Goal: Information Seeking & Learning: Learn about a topic

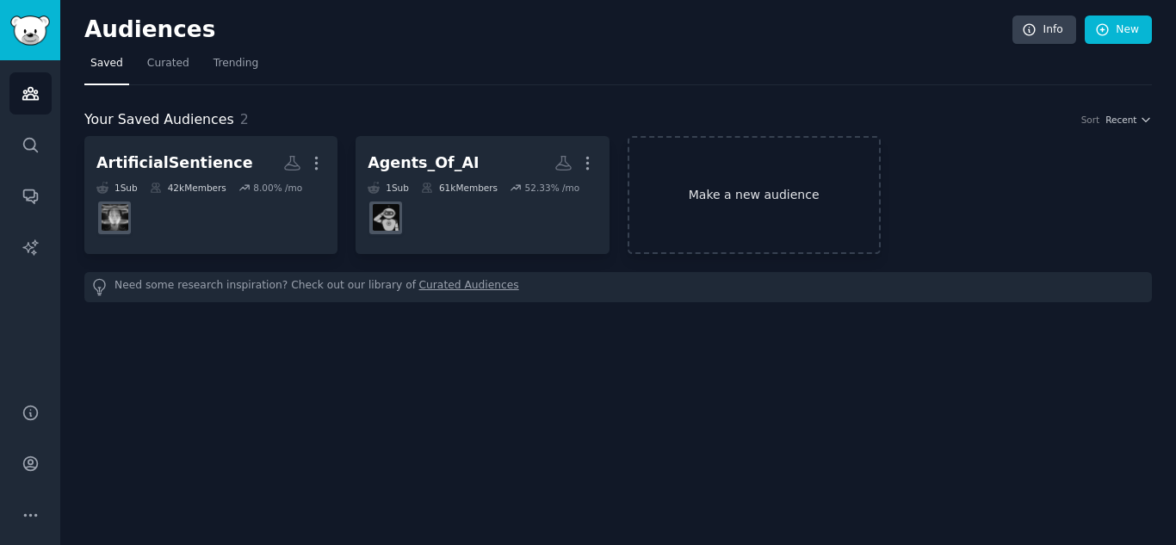
click at [759, 188] on link "Make a new audience" at bounding box center [754, 195] width 253 height 118
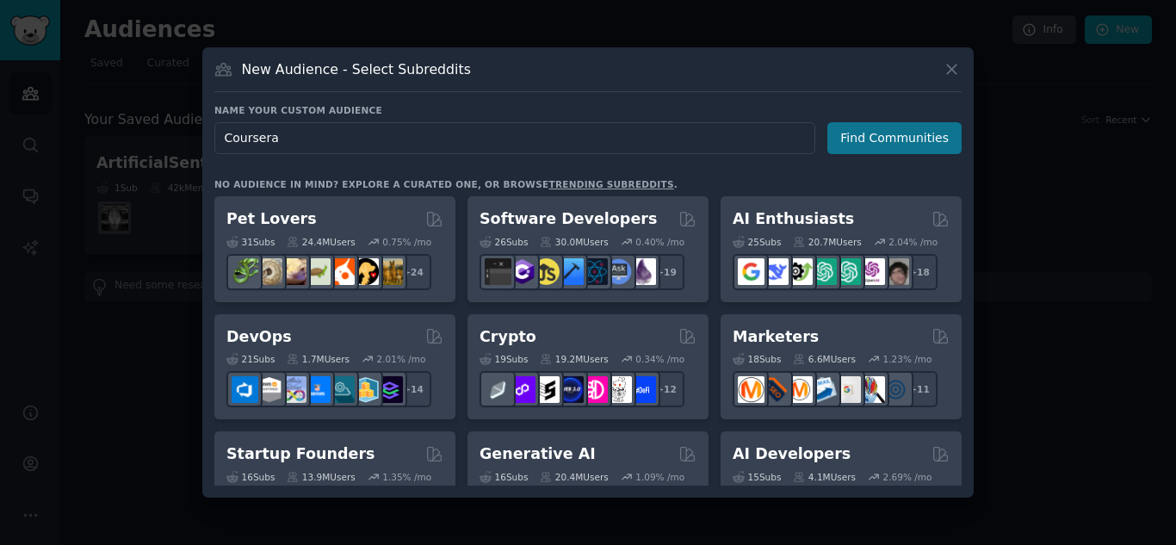
type input "Coursera"
click at [881, 146] on button "Find Communities" at bounding box center [894, 138] width 134 height 32
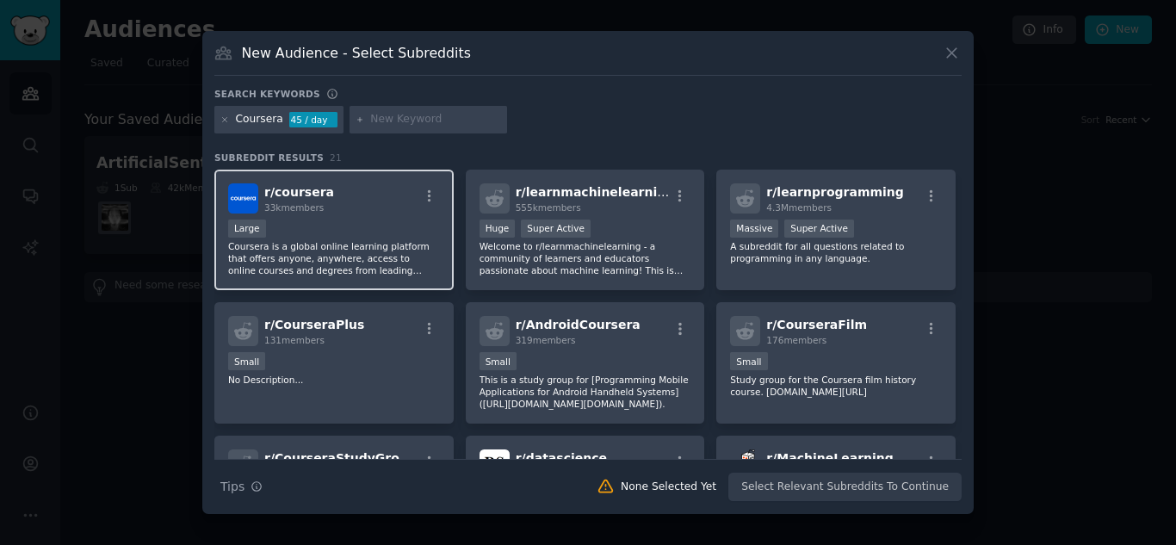
click at [289, 232] on div "10,000 - 100,000 members Large" at bounding box center [334, 231] width 212 height 22
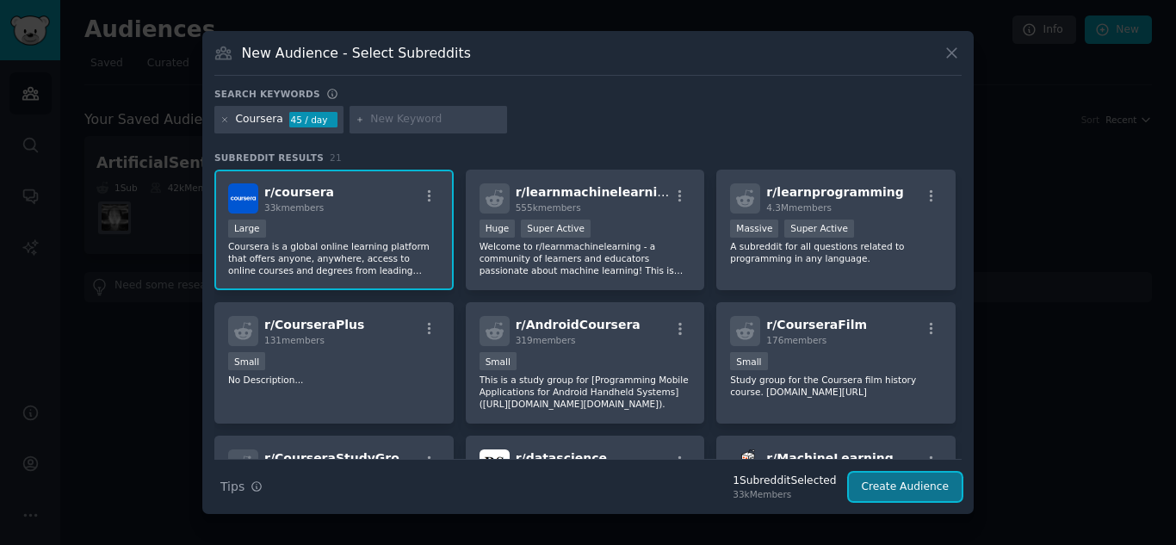
click at [917, 481] on button "Create Audience" at bounding box center [906, 487] width 114 height 29
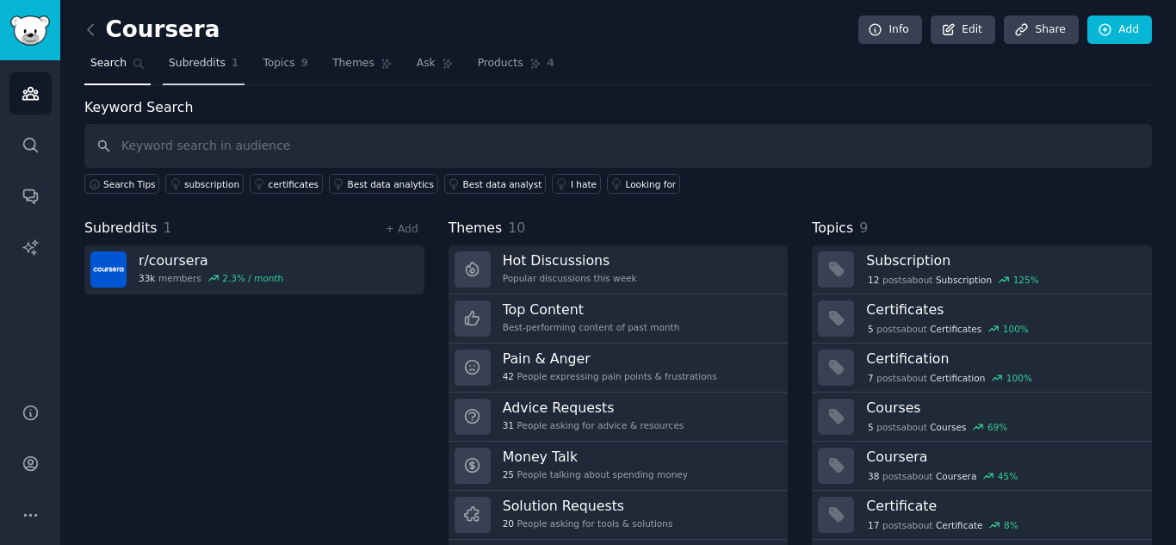
click at [173, 64] on span "Subreddits" at bounding box center [197, 63] width 57 height 15
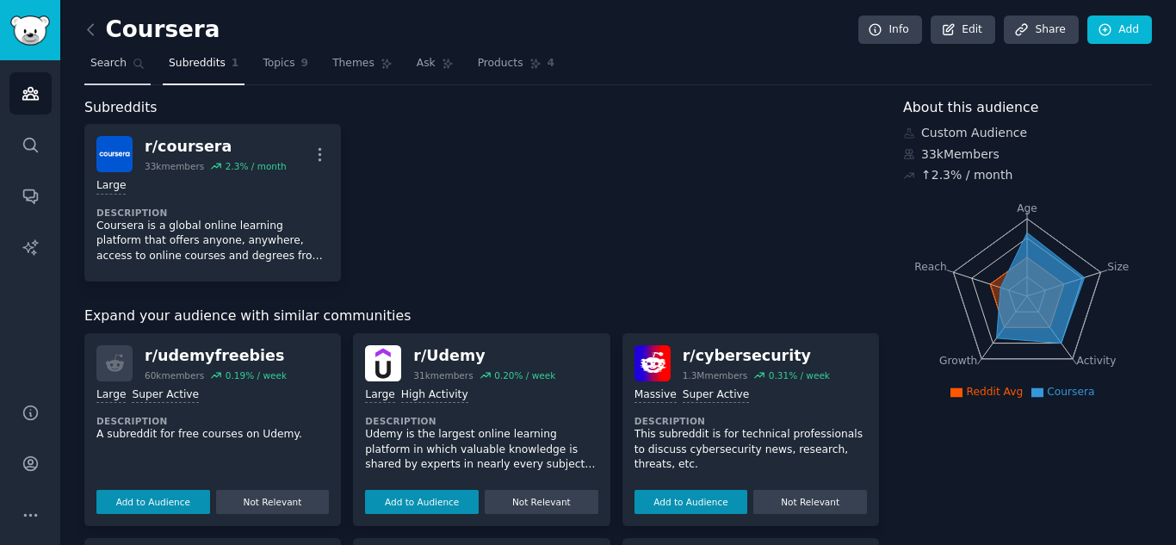
click at [127, 68] on link "Search" at bounding box center [117, 67] width 66 height 35
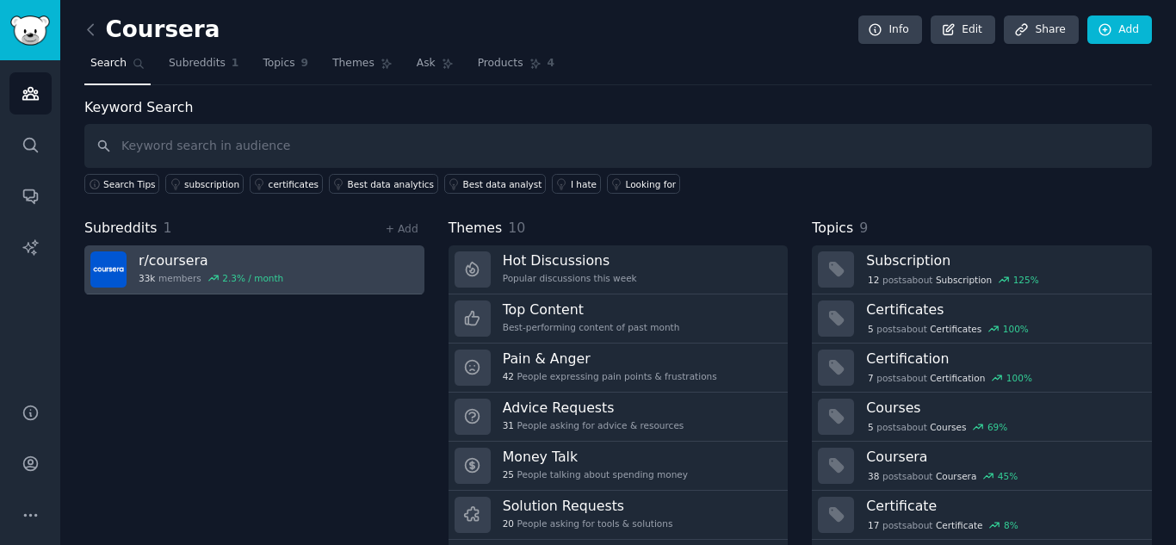
click at [172, 262] on h3 "r/ coursera" at bounding box center [211, 260] width 145 height 18
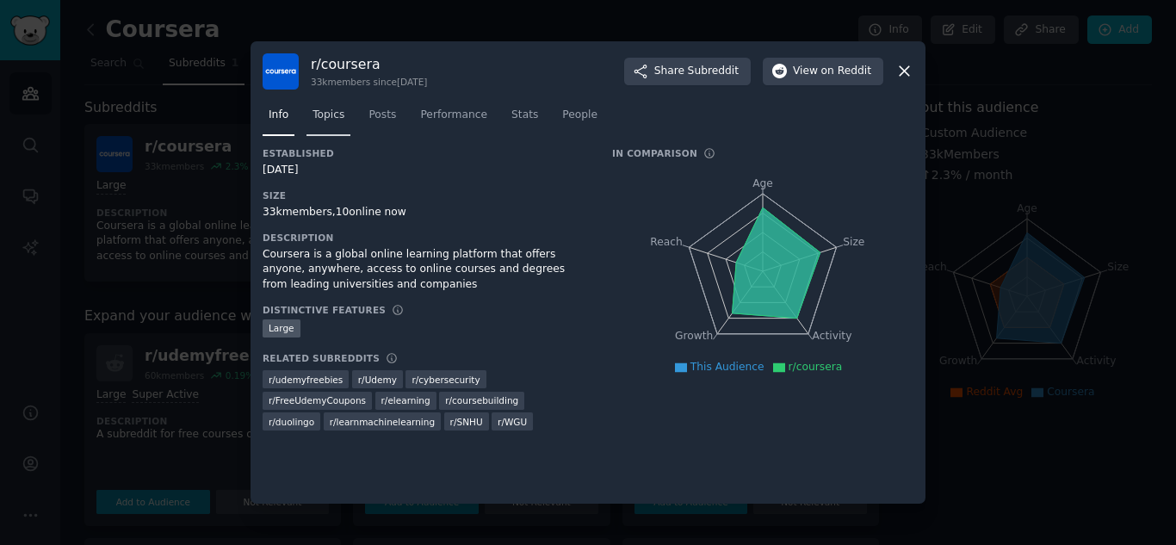
click at [341, 118] on span "Topics" at bounding box center [329, 115] width 32 height 15
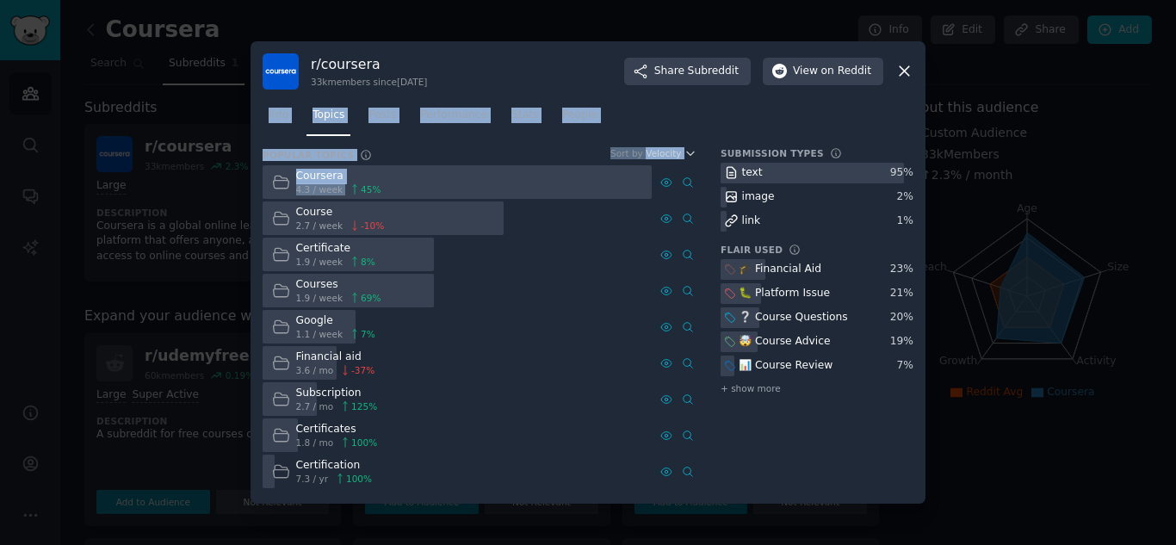
drag, startPoint x: 257, startPoint y: 142, endPoint x: 349, endPoint y: 185, distance: 100.9
click at [349, 185] on div "r/ coursera 33k members since [DATE] Share Subreddit View on Reddit Info Topics…" at bounding box center [588, 272] width 675 height 463
click at [406, 174] on div at bounding box center [457, 182] width 389 height 34
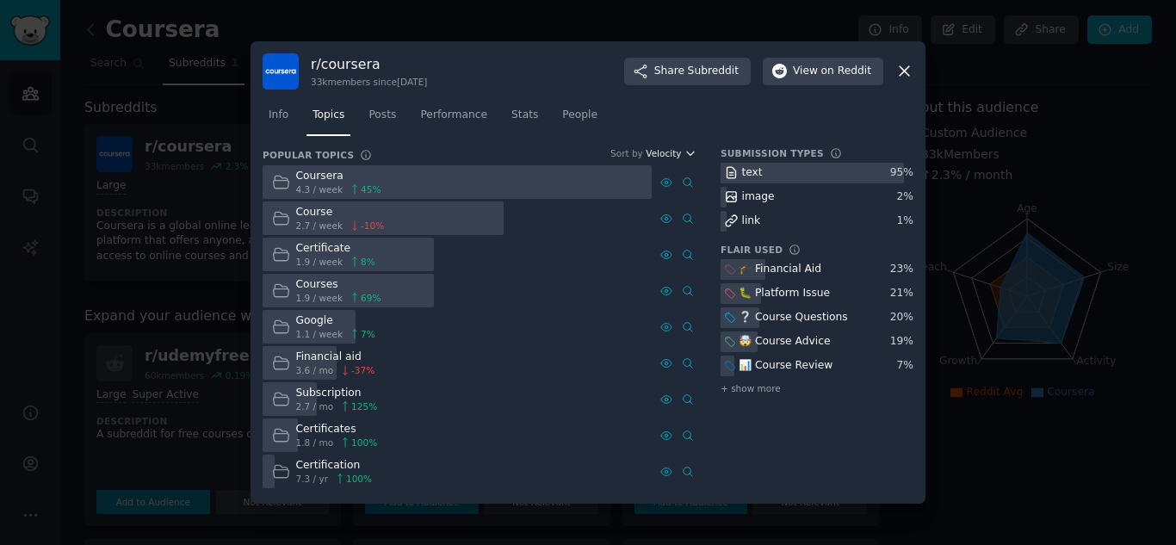
click at [689, 156] on icon "button" at bounding box center [690, 153] width 12 height 12
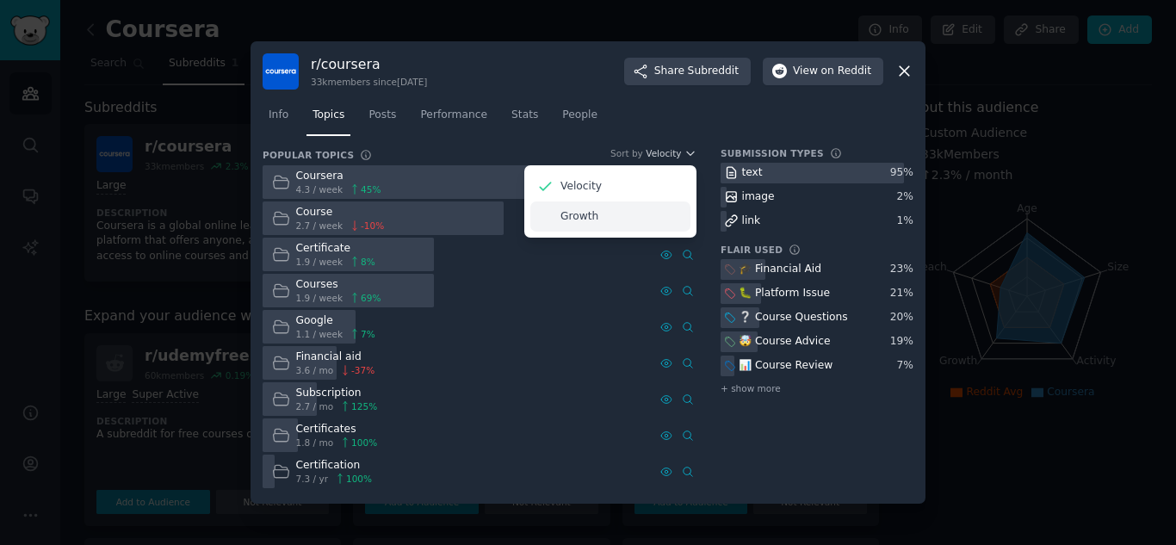
click at [660, 219] on div "Growth" at bounding box center [610, 216] width 160 height 30
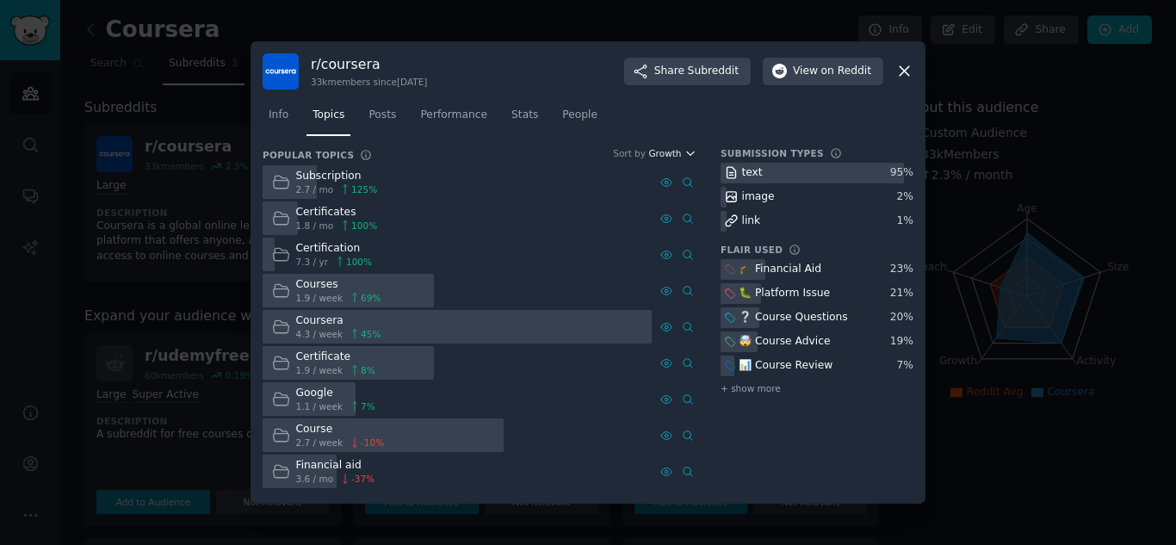
click at [667, 148] on span "Growth" at bounding box center [664, 153] width 33 height 12
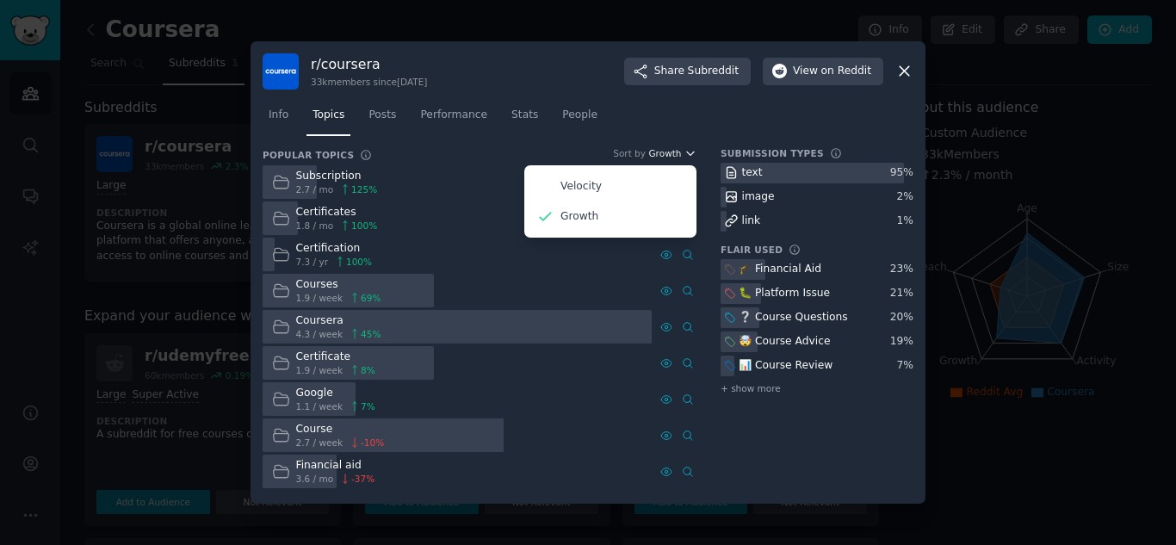
click at [661, 150] on span "Growth" at bounding box center [664, 153] width 33 height 12
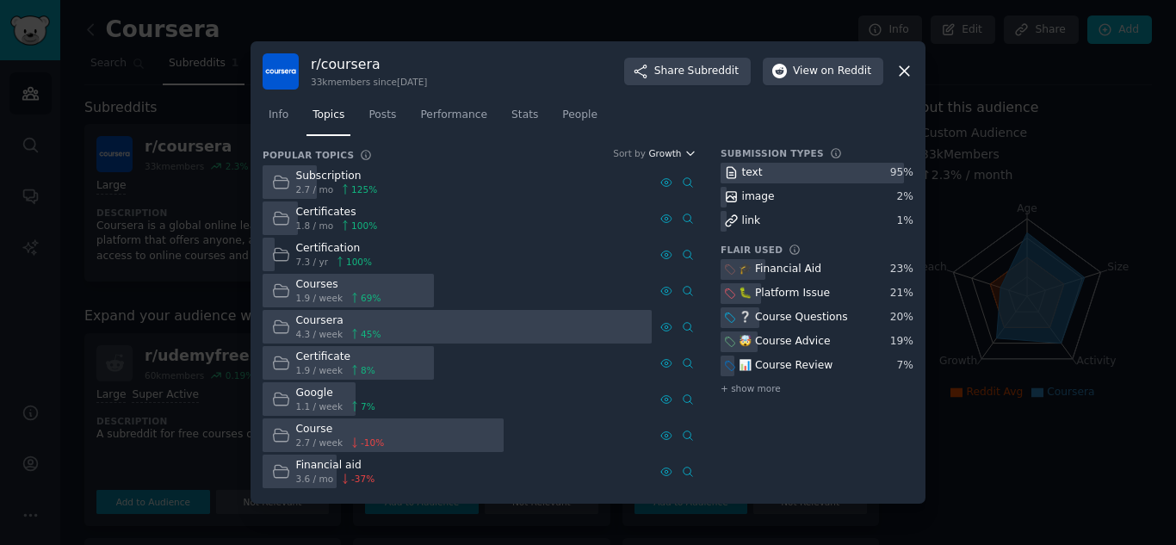
click at [687, 152] on icon "button" at bounding box center [690, 153] width 7 height 3
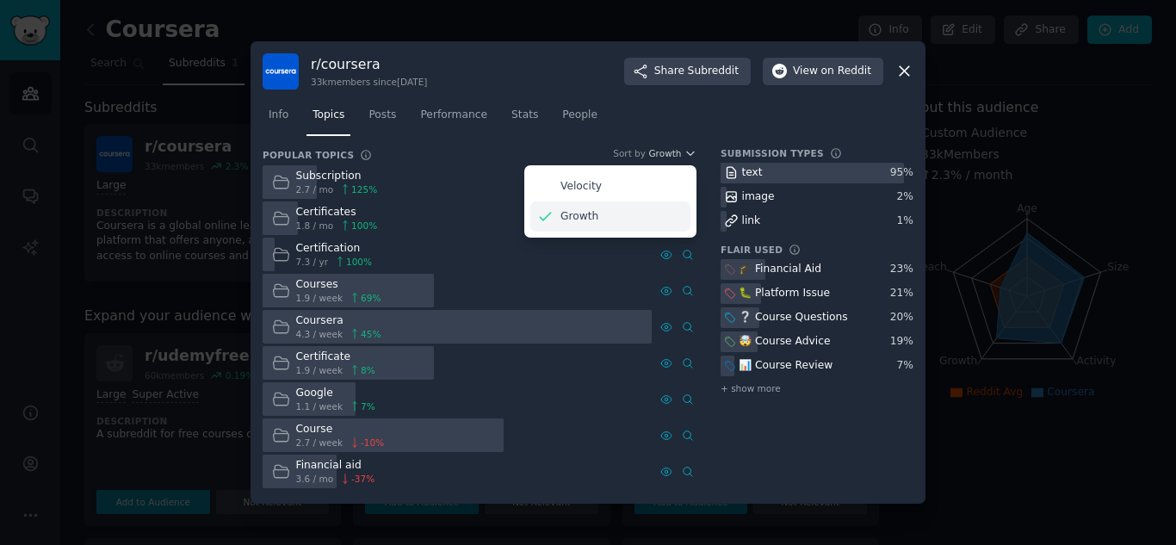
click at [629, 208] on div "Growth" at bounding box center [610, 216] width 160 height 30
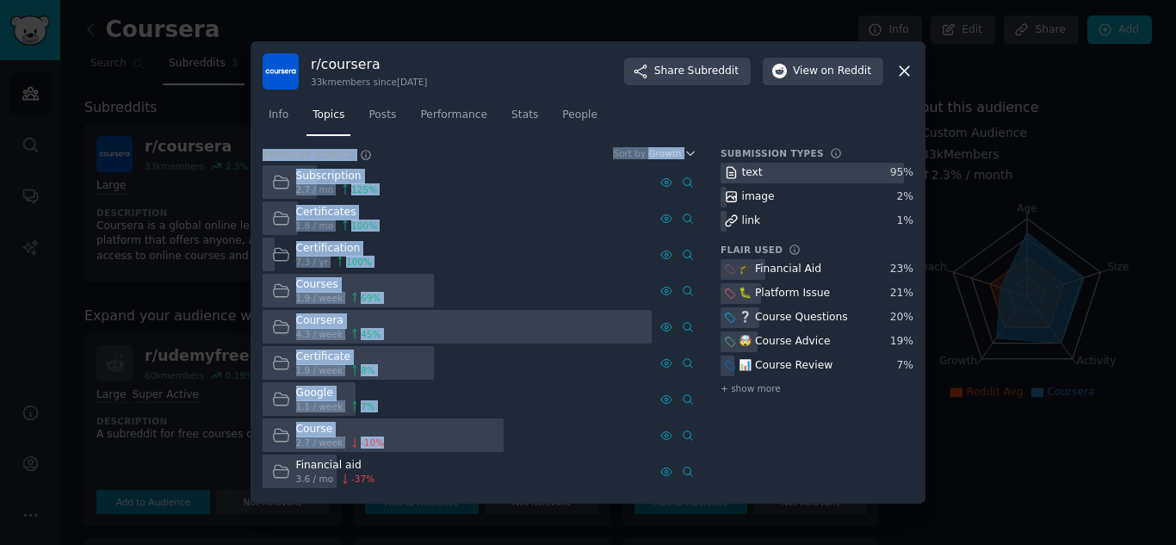
drag, startPoint x: 255, startPoint y: 160, endPoint x: 393, endPoint y: 456, distance: 327.0
click at [393, 456] on div "r/ coursera 33k members since [DATE] Share Subreddit View on Reddit Info Topics…" at bounding box center [588, 272] width 675 height 463
copy div "Popular Topics Common topics discussed in the most recent submissions in the su…"
click at [380, 111] on span "Posts" at bounding box center [383, 115] width 28 height 15
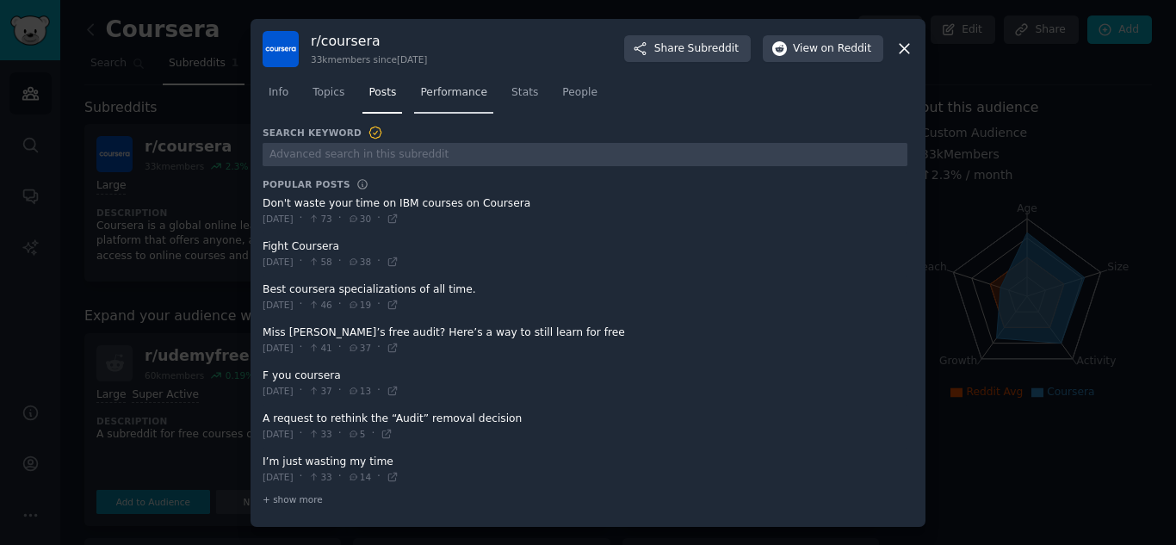
click at [461, 83] on link "Performance" at bounding box center [453, 96] width 79 height 35
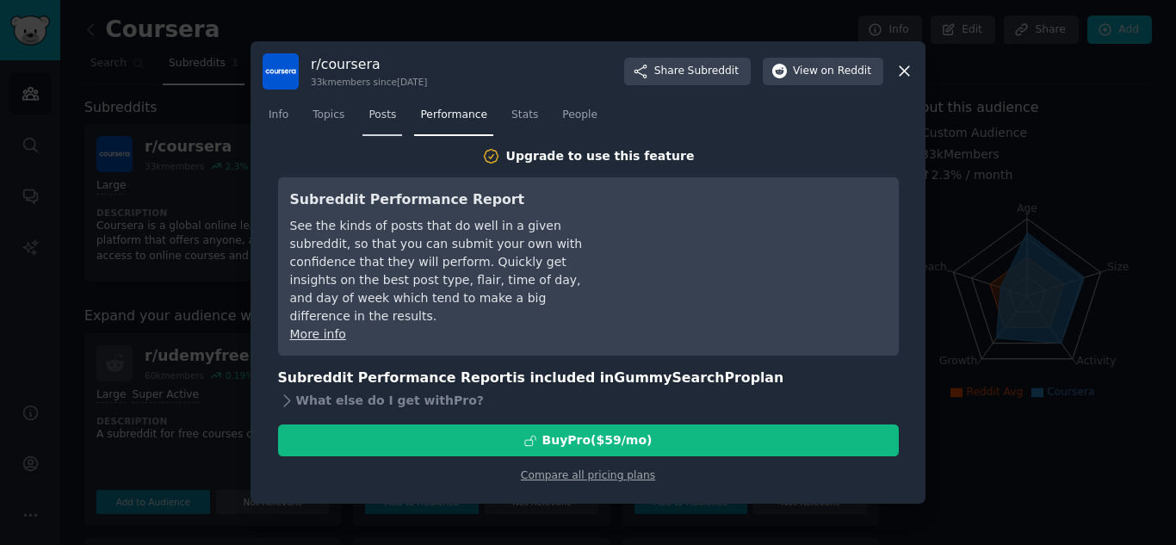
click at [389, 106] on link "Posts" at bounding box center [382, 119] width 40 height 35
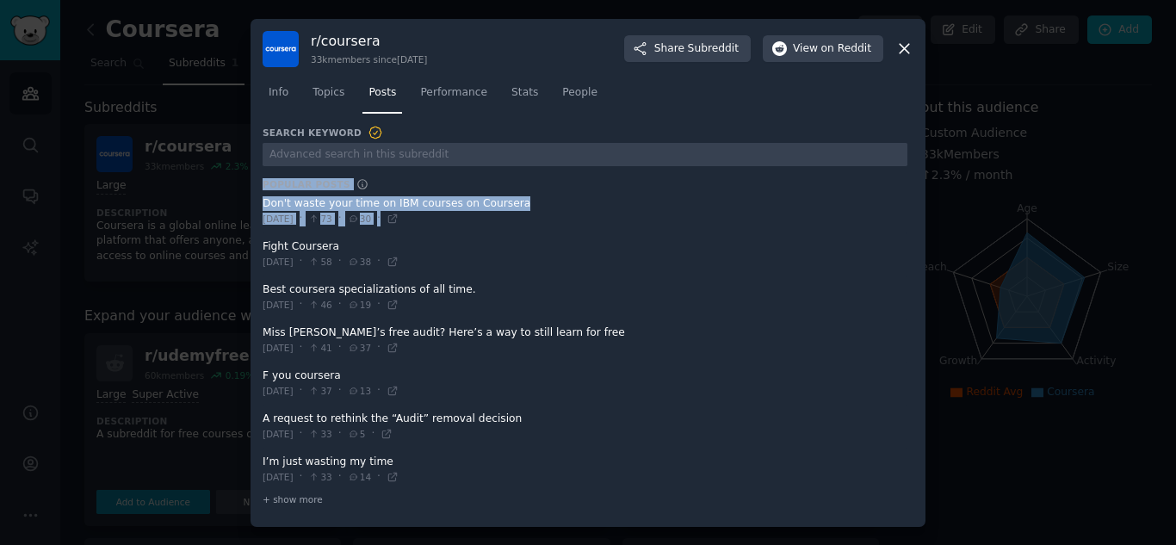
drag, startPoint x: 265, startPoint y: 181, endPoint x: 318, endPoint y: 243, distance: 81.2
click at [318, 243] on div "Search Keyword Popular Posts Don't waste your time on IBM courses on Coursera […" at bounding box center [585, 317] width 645 height 384
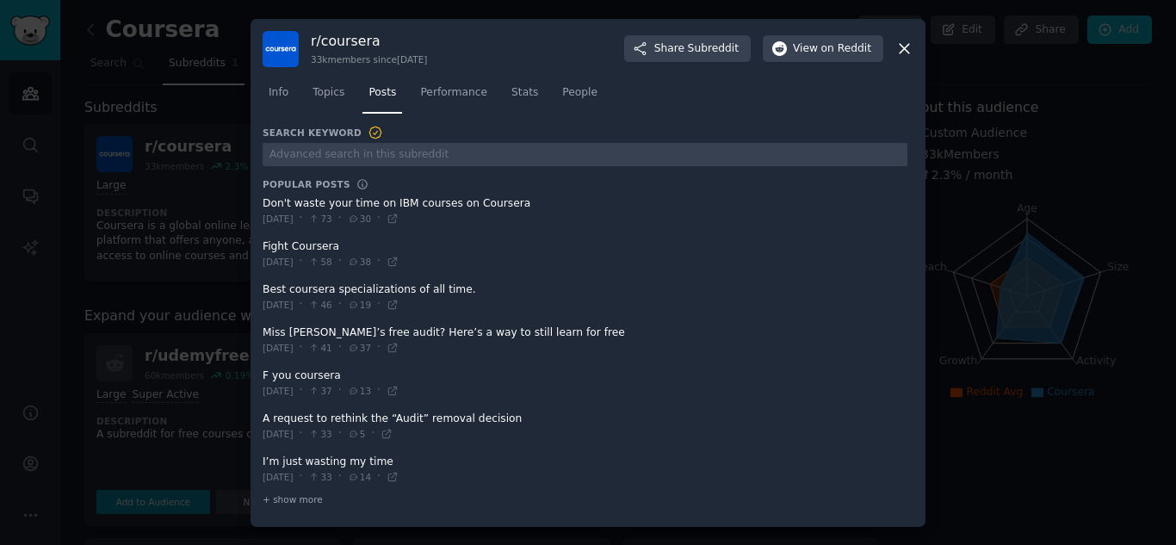
click at [177, 139] on div at bounding box center [588, 272] width 1176 height 545
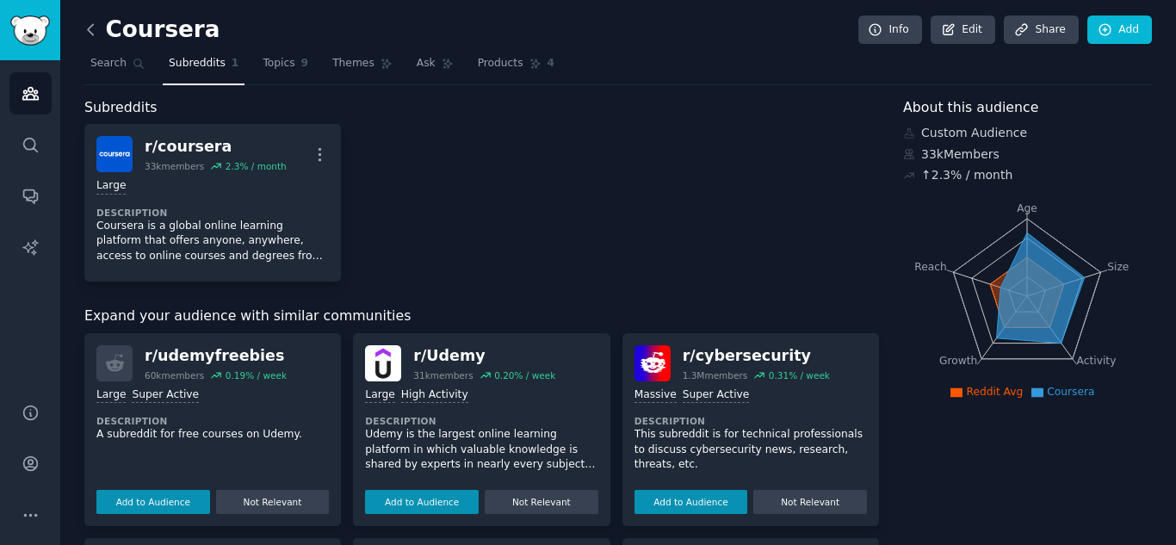
click at [92, 30] on icon at bounding box center [91, 30] width 18 height 18
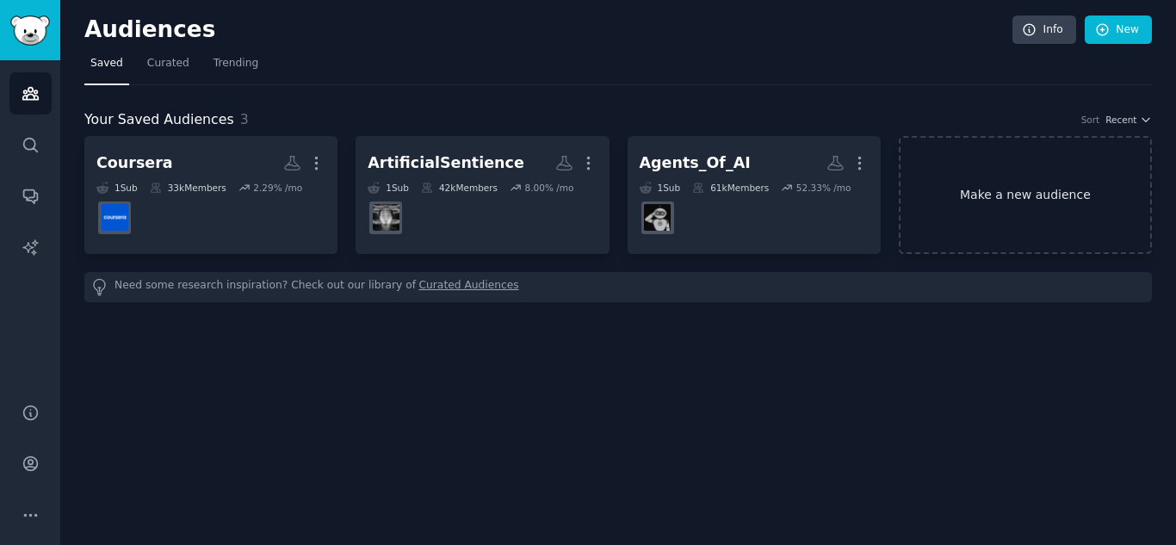
click at [972, 226] on link "Make a new audience" at bounding box center [1025, 195] width 253 height 118
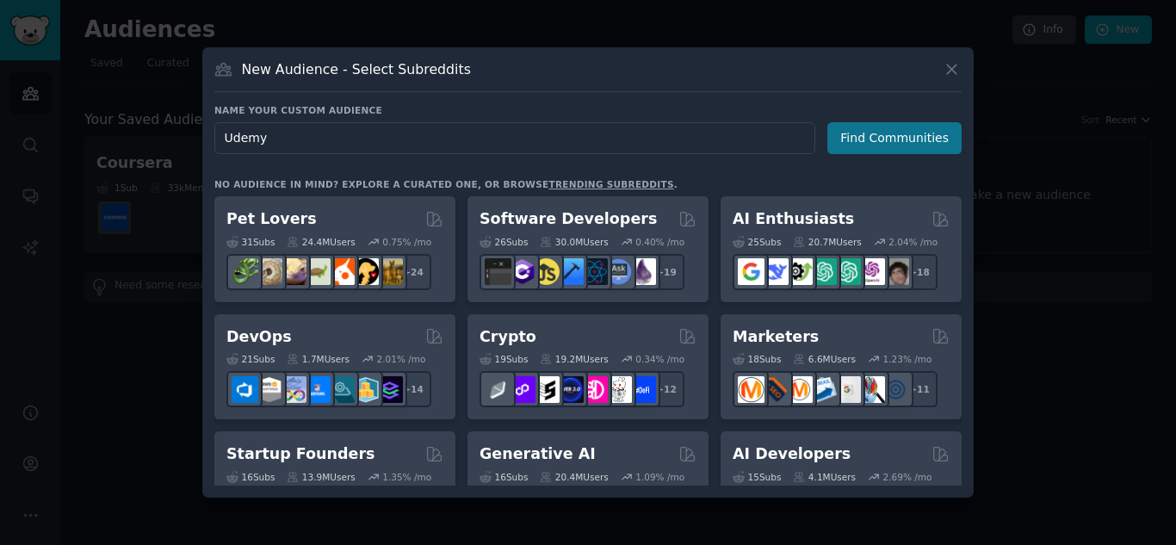
type input "Udemy"
click at [941, 131] on button "Find Communities" at bounding box center [894, 138] width 134 height 32
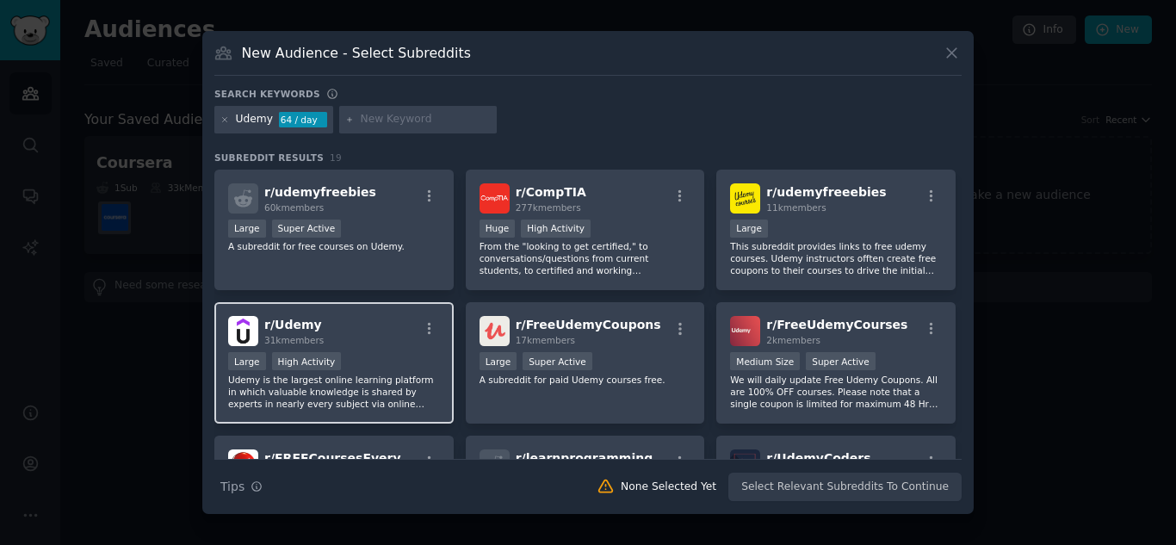
click at [300, 328] on span "r/ Udemy" at bounding box center [293, 325] width 58 height 14
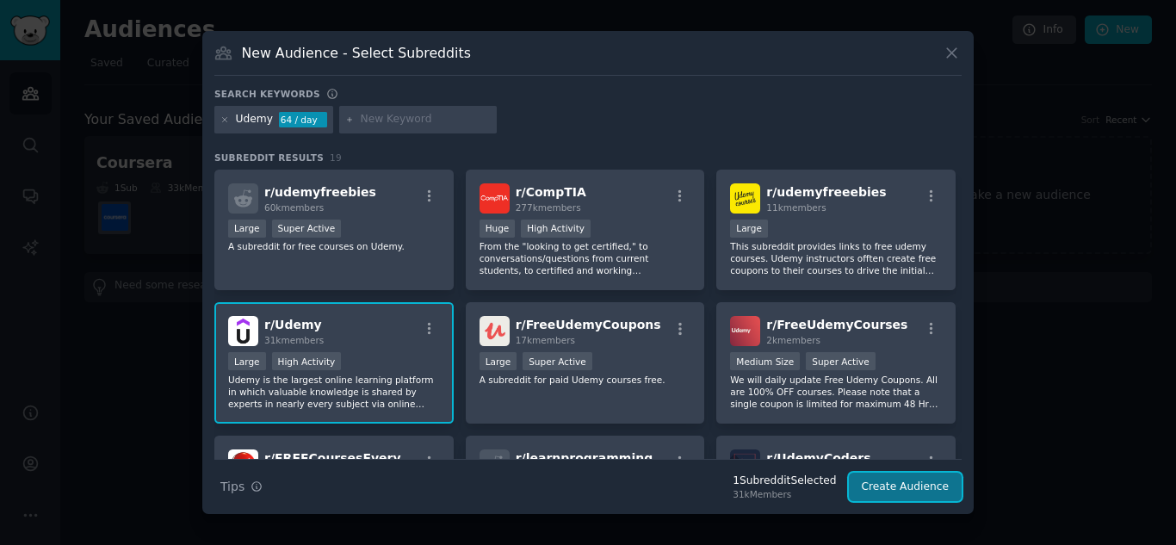
click at [909, 484] on button "Create Audience" at bounding box center [906, 487] width 114 height 29
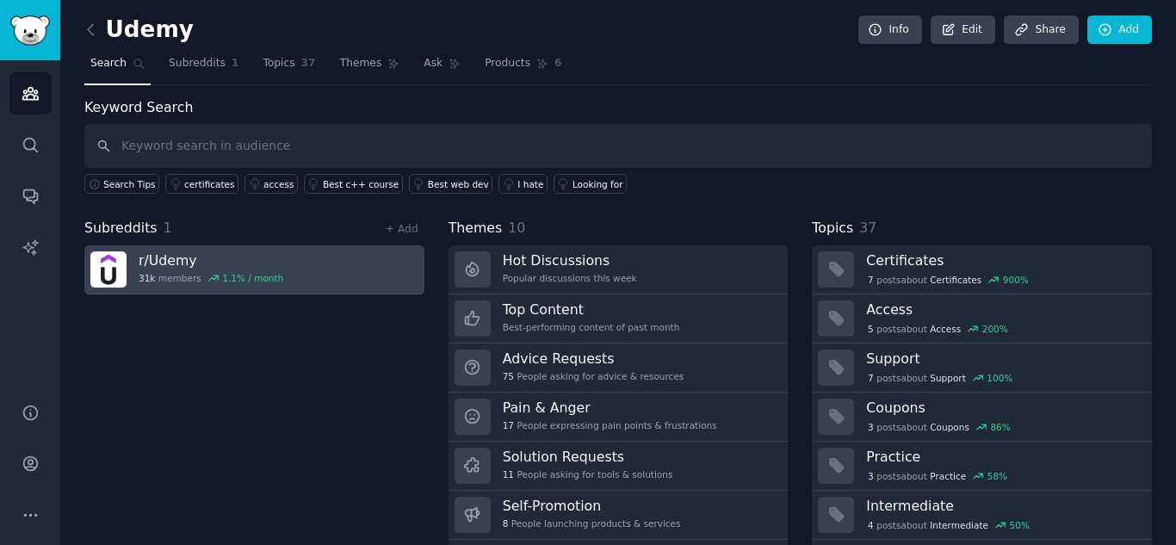
click at [188, 261] on h3 "r/ Udemy" at bounding box center [211, 260] width 145 height 18
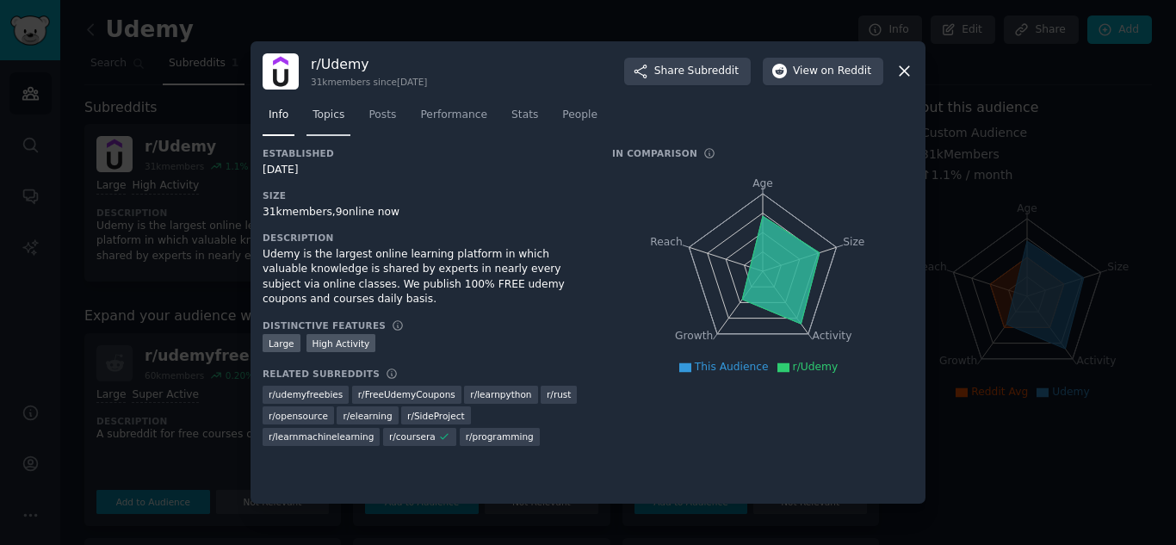
click at [332, 119] on span "Topics" at bounding box center [329, 115] width 32 height 15
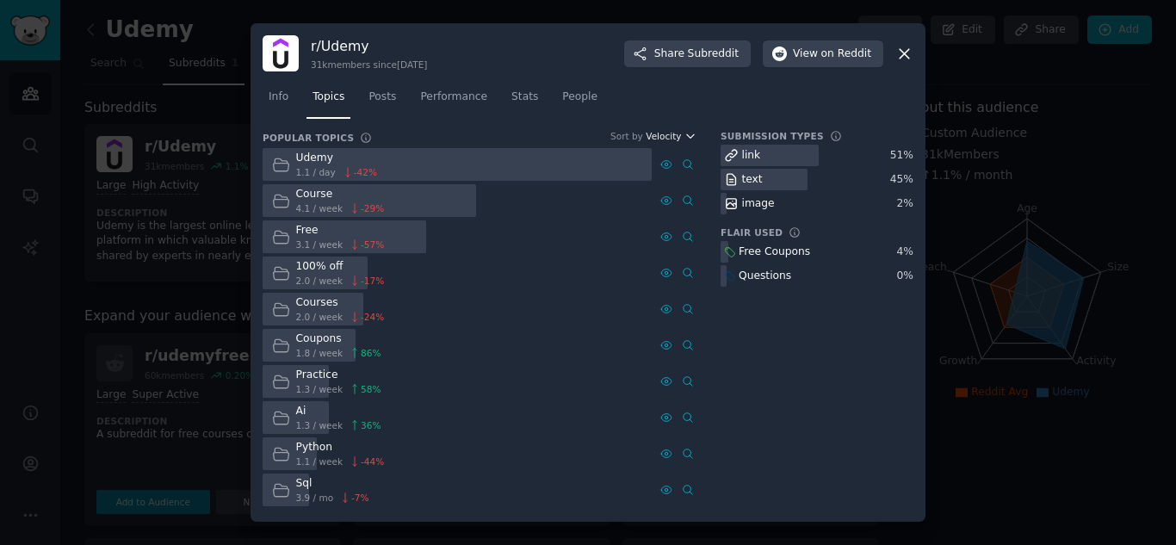
click at [678, 133] on span "Velocity" at bounding box center [663, 136] width 35 height 12
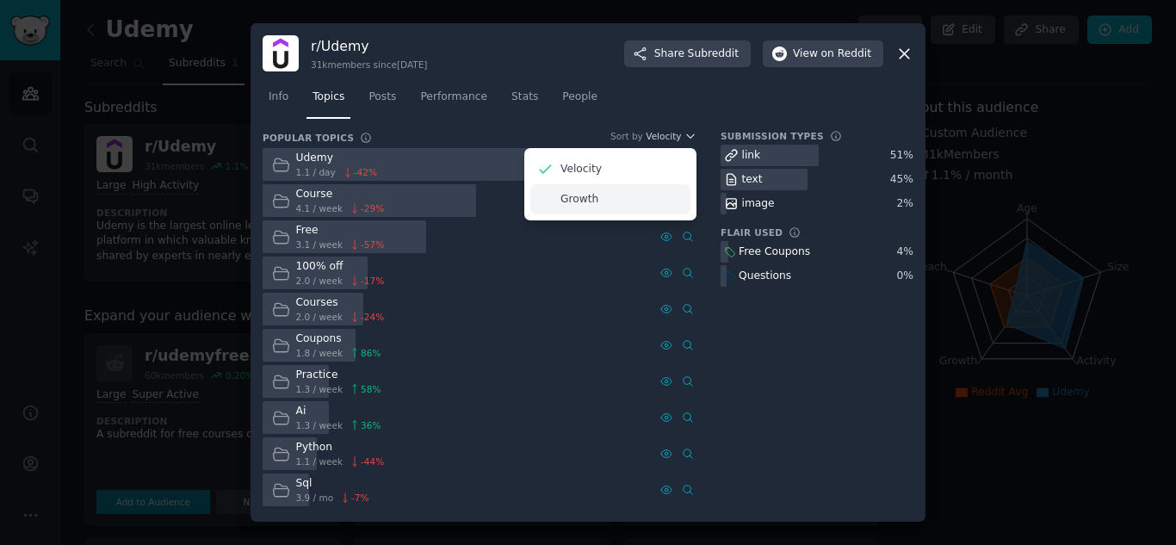
click at [618, 208] on div "Growth" at bounding box center [610, 199] width 160 height 30
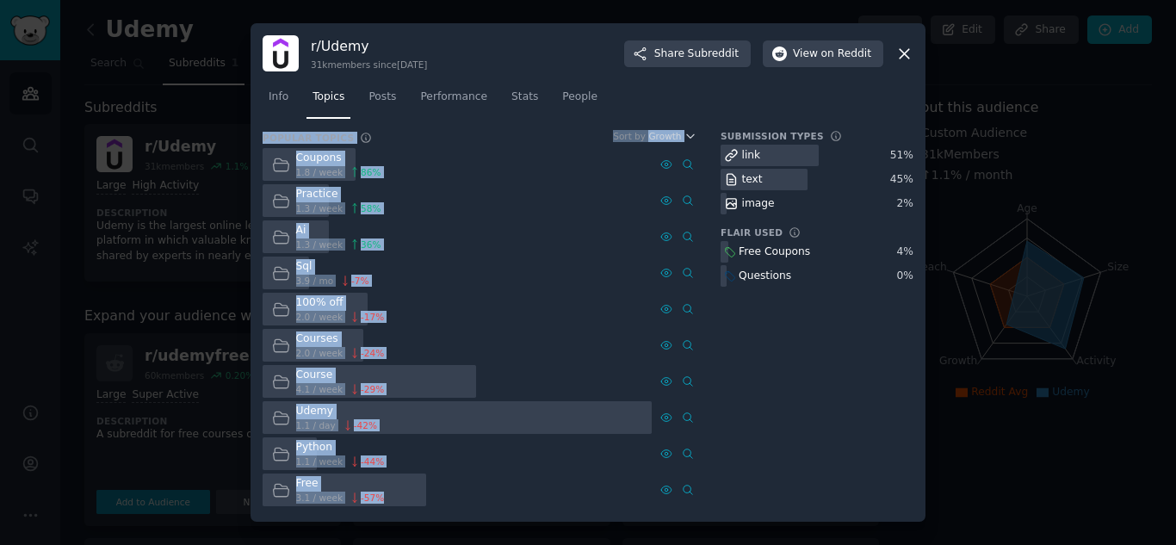
drag, startPoint x: 260, startPoint y: 133, endPoint x: 375, endPoint y: 502, distance: 387.0
click at [375, 502] on div "r/ Udemy 31k members since [DATE] Share Subreddit View on Reddit Info Topics Po…" at bounding box center [588, 272] width 675 height 499
copy div "Popular Topics Sort by Growth Coupons 1.8 / week 86 % Practice 1.3 / week 58 % …"
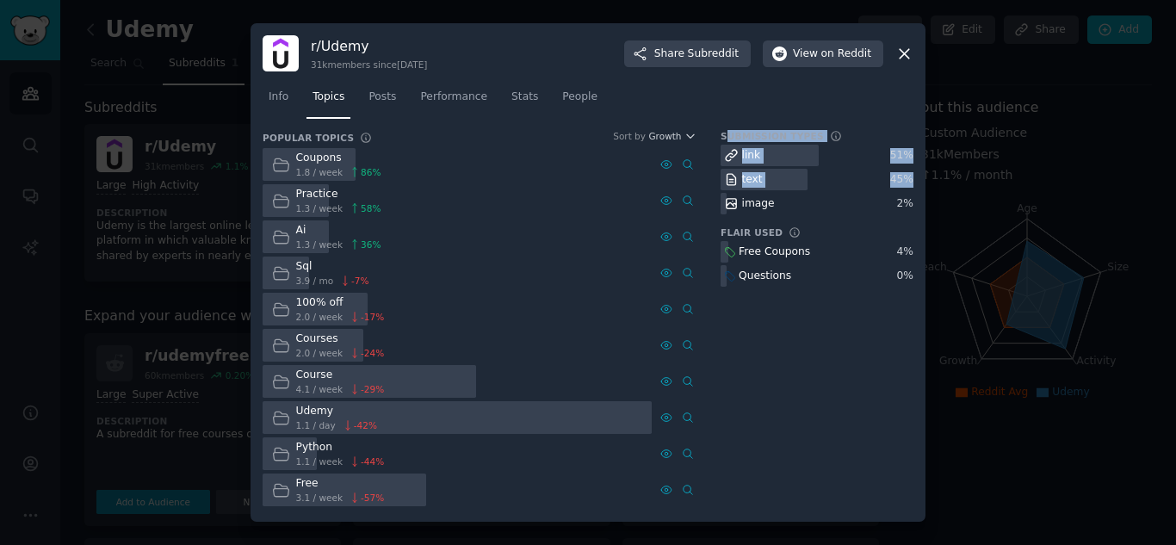
drag, startPoint x: 725, startPoint y: 134, endPoint x: 876, endPoint y: 201, distance: 165.8
click at [876, 201] on div "Submission Types link 51 % text 45 % image 2 %" at bounding box center [817, 172] width 193 height 84
click at [722, 136] on h3 "Submission Types" at bounding box center [772, 136] width 103 height 12
drag, startPoint x: 721, startPoint y: 136, endPoint x: 912, endPoint y: 208, distance: 204.1
click at [912, 208] on div "Submission Types link 51 % text 45 % image 2 %" at bounding box center [817, 172] width 193 height 84
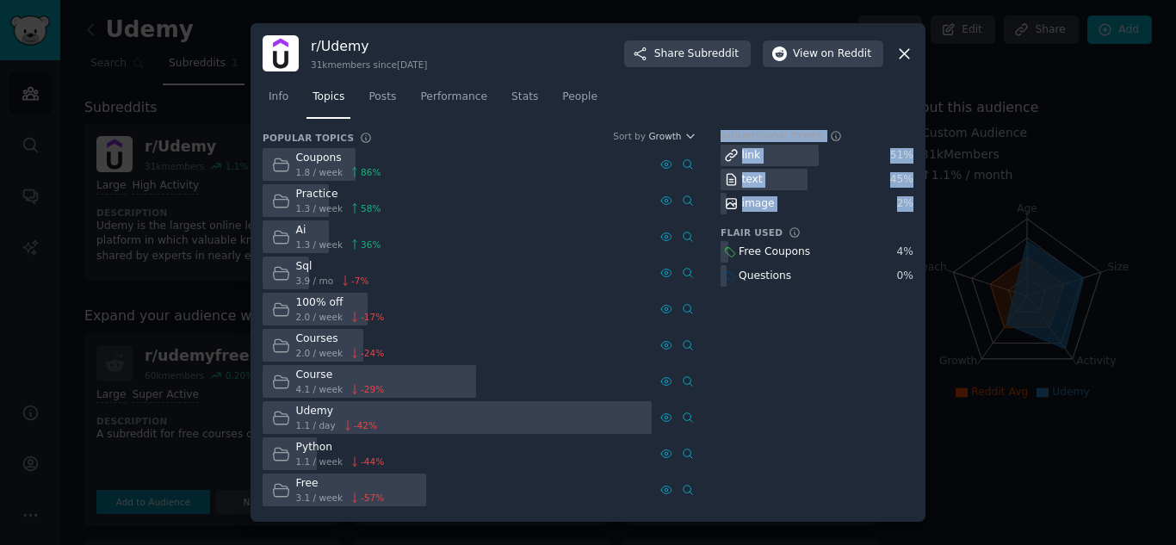
copy div "Submission Types link 51 % text 45 % image 2 %"
click at [121, 78] on div at bounding box center [588, 272] width 1176 height 545
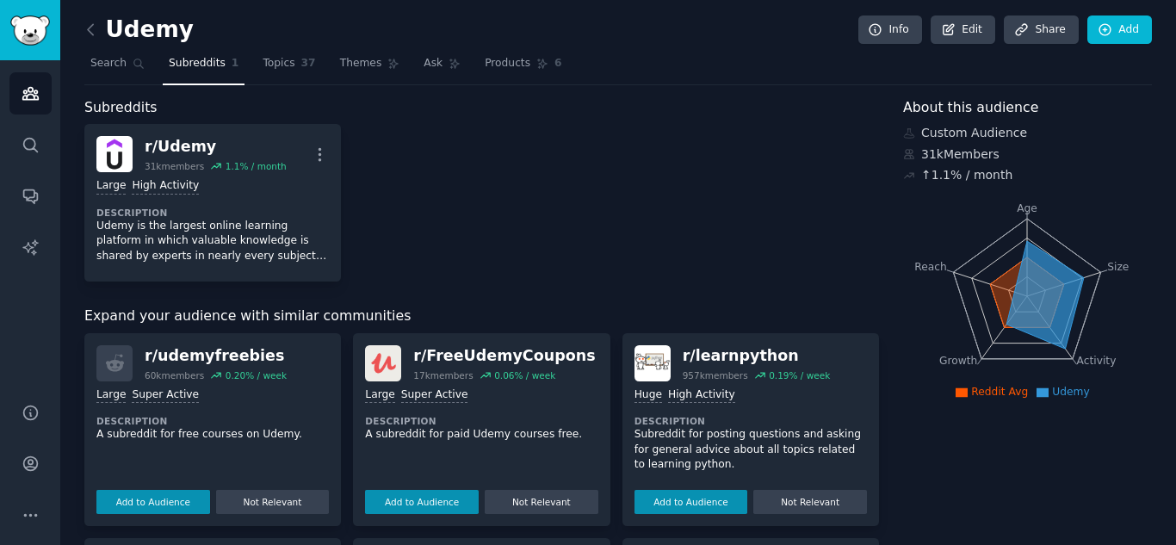
click at [91, 34] on icon at bounding box center [90, 29] width 5 height 10
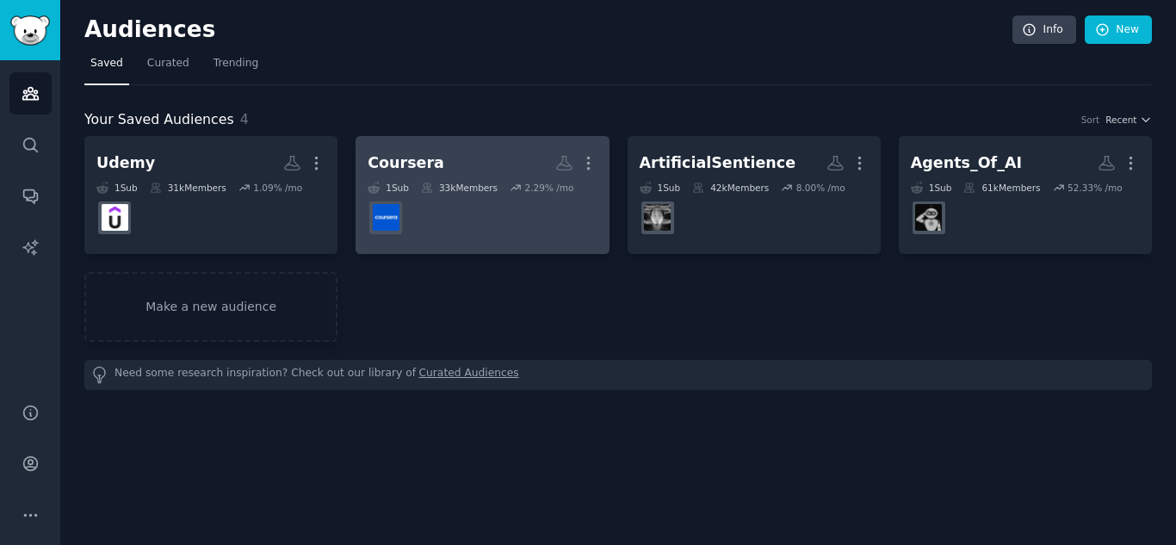
click at [455, 178] on div "Coursera More 1 Sub 33k Members 2.29 % /mo" at bounding box center [482, 195] width 229 height 94
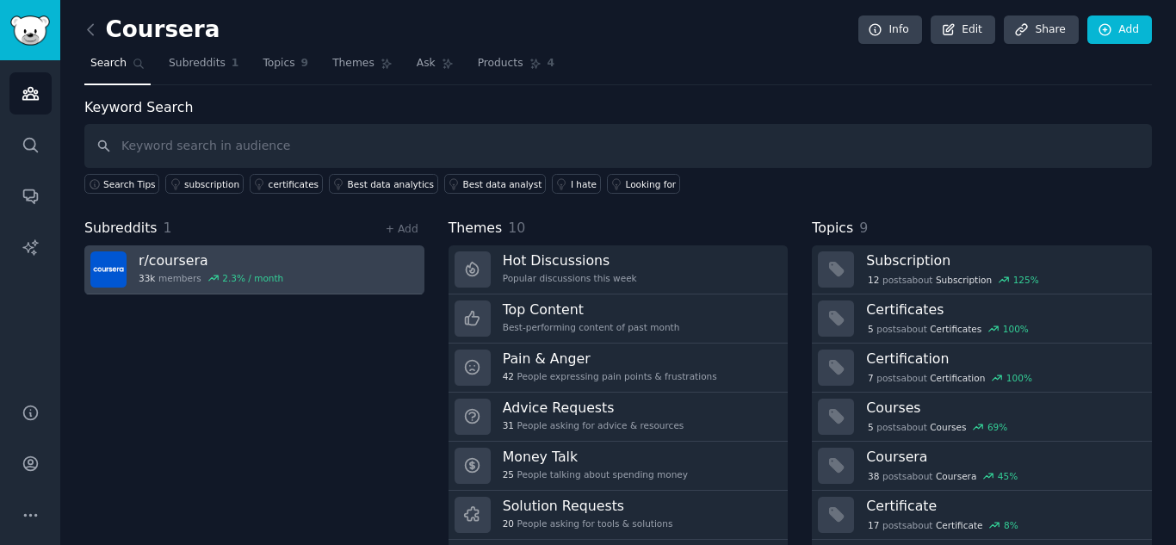
click at [199, 262] on h3 "r/ coursera" at bounding box center [211, 260] width 145 height 18
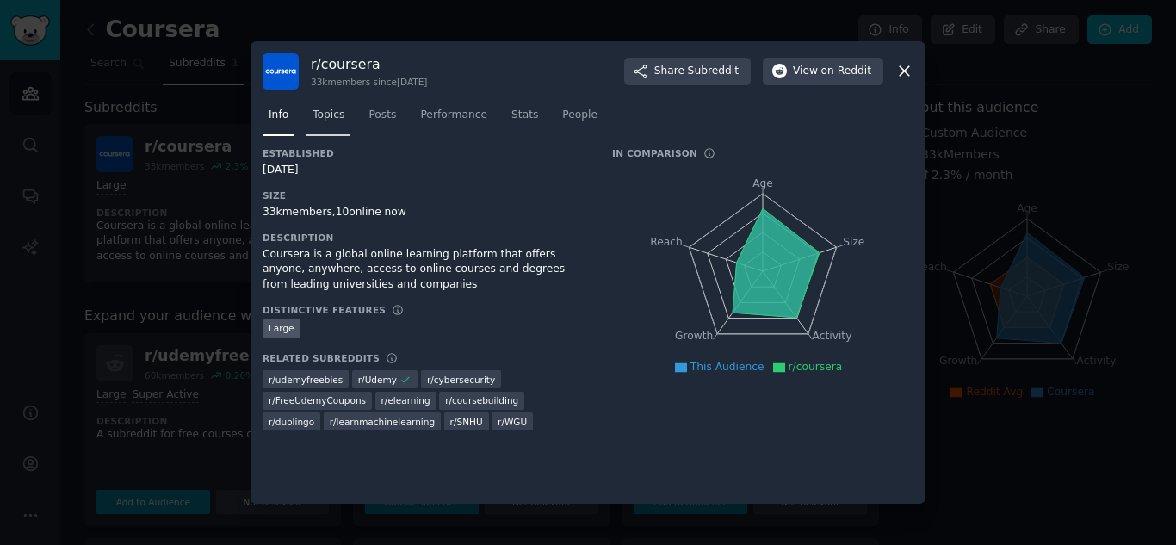
click at [338, 125] on link "Topics" at bounding box center [329, 119] width 44 height 35
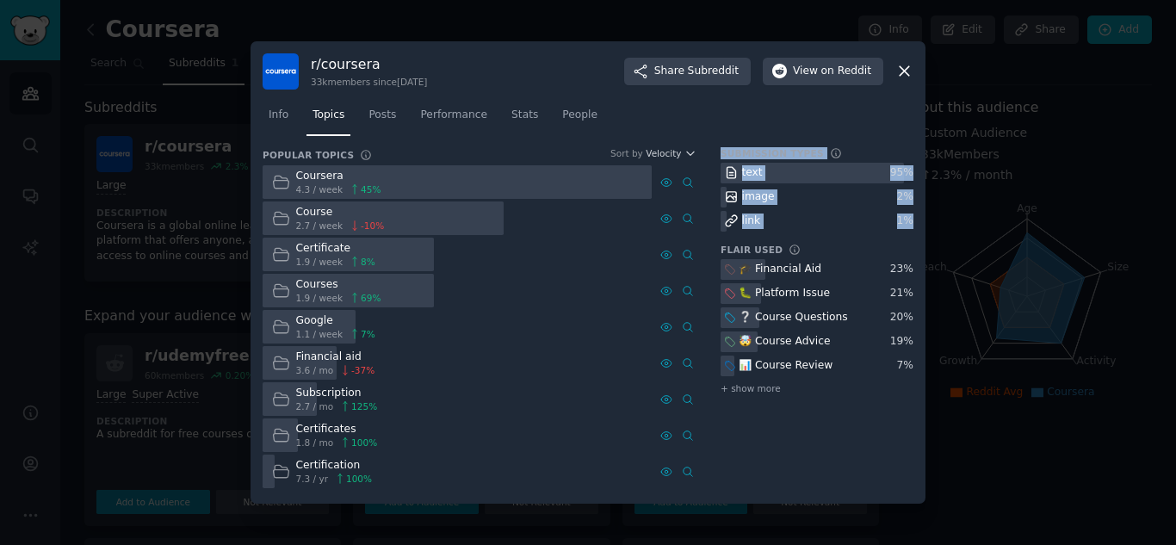
drag, startPoint x: 721, startPoint y: 149, endPoint x: 913, endPoint y: 227, distance: 207.4
click at [913, 227] on div "Submission Types text 95 % image 2 % link 1 %" at bounding box center [817, 189] width 193 height 84
copy div "Submission Types text 95 % image 2 % link 1 %"
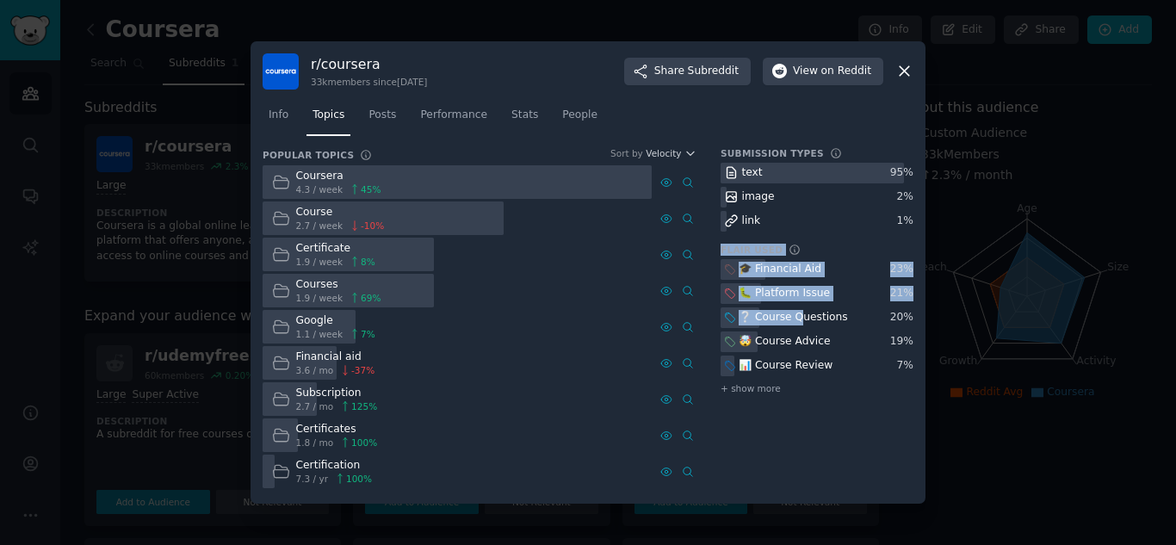
drag, startPoint x: 718, startPoint y: 243, endPoint x: 802, endPoint y: 320, distance: 114.6
click at [802, 320] on div "Popular Topics Sort by Velocity Coursera 4.3 / week 45 % Course 2.7 / week -10 …" at bounding box center [588, 319] width 651 height 344
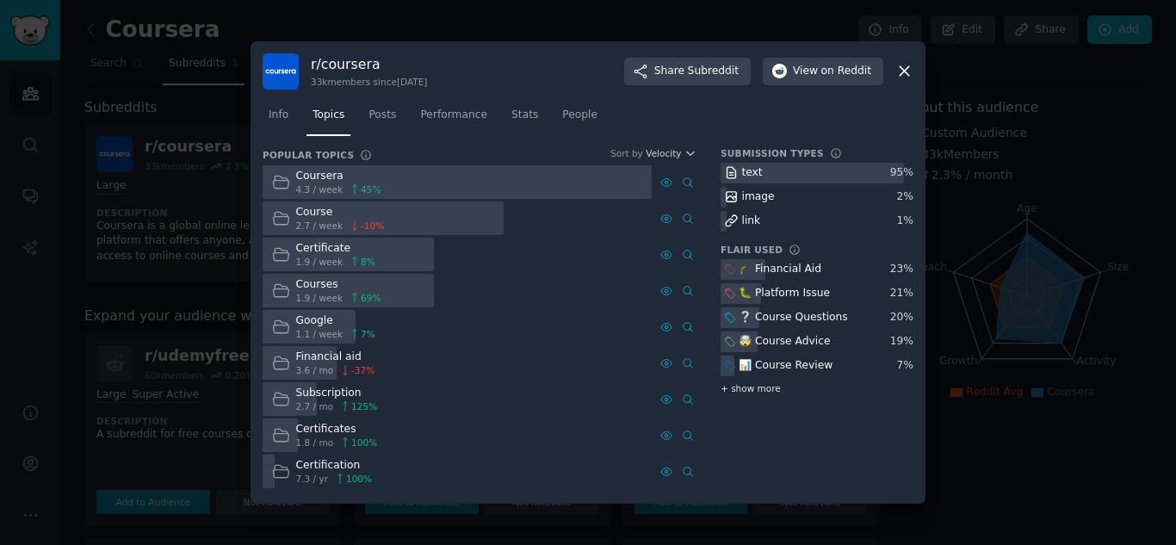
click at [750, 393] on span "+ show more" at bounding box center [751, 388] width 60 height 12
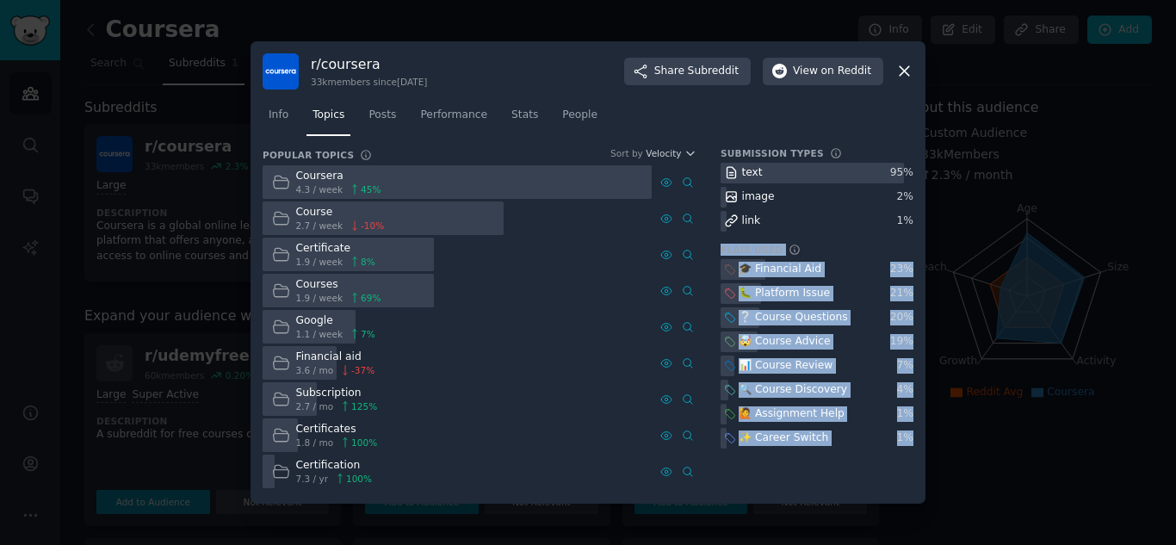
drag, startPoint x: 721, startPoint y: 247, endPoint x: 909, endPoint y: 436, distance: 266.7
click at [909, 436] on div "Flair Used 🎓 Financial Aid 23 % 🐛 Platform Issue 21 % ❔ Course Questions 20 % 🤯…" at bounding box center [817, 346] width 193 height 205
copy div "Flair Used 🎓 Financial Aid 23 % 🐛 Platform Issue 21 % ❔ Course Questions 20 % 🤯…"
click at [898, 70] on icon at bounding box center [904, 71] width 18 height 18
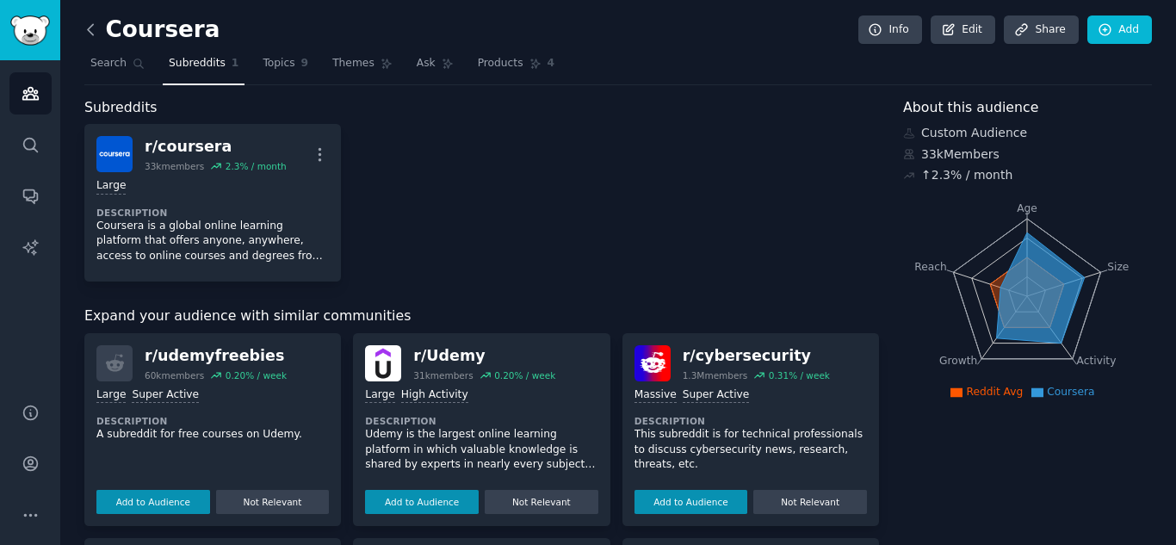
click at [86, 22] on icon at bounding box center [91, 30] width 18 height 18
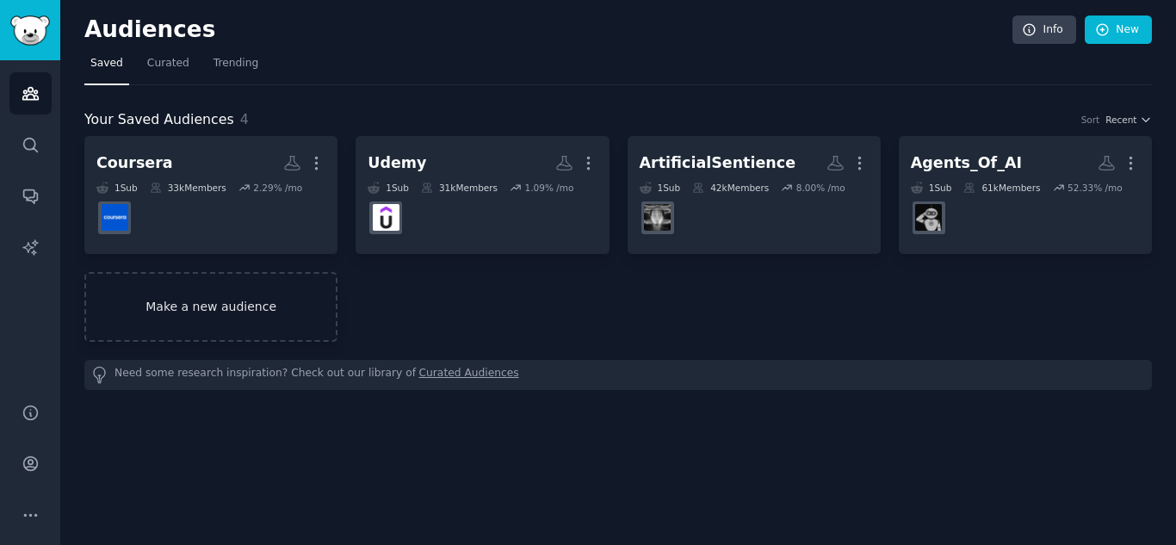
click at [245, 302] on link "Make a new audience" at bounding box center [210, 307] width 253 height 70
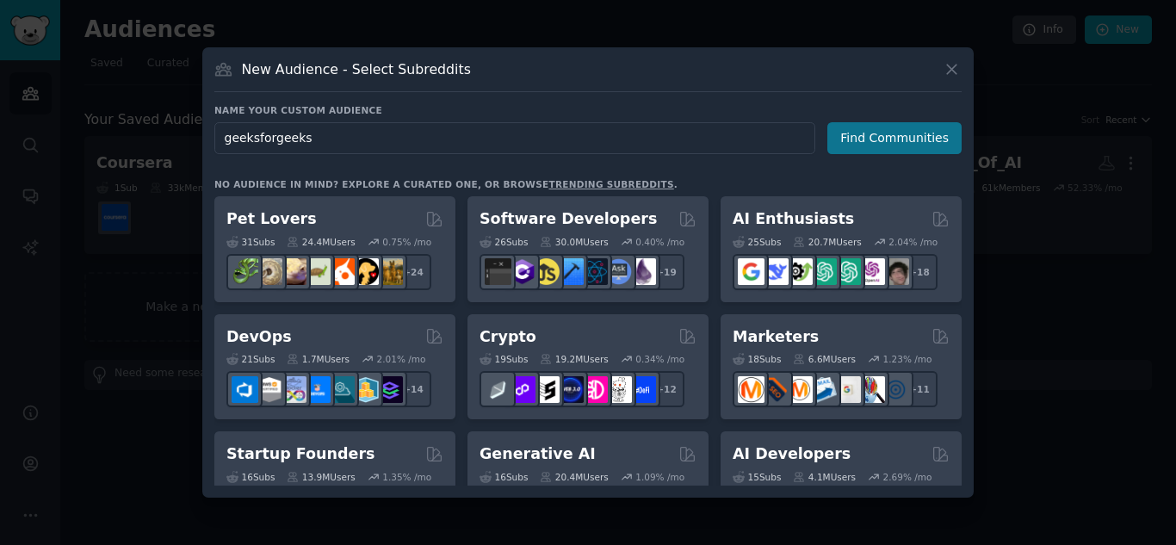
type input "geeksforgeeks"
click at [876, 139] on button "Find Communities" at bounding box center [894, 138] width 134 height 32
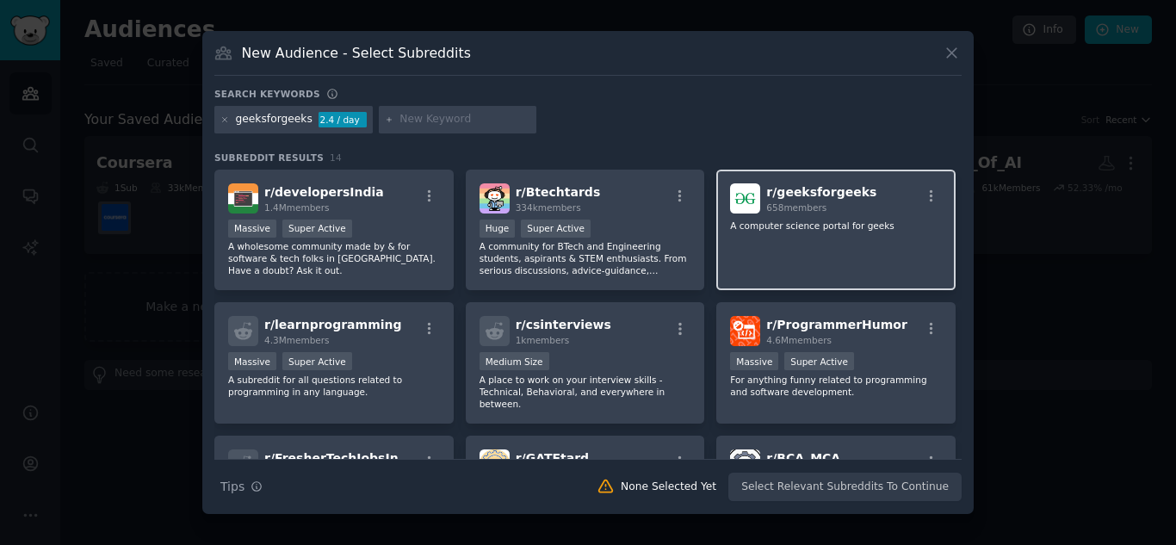
click at [778, 198] on span "r/ geeksforgeeks" at bounding box center [821, 192] width 110 height 14
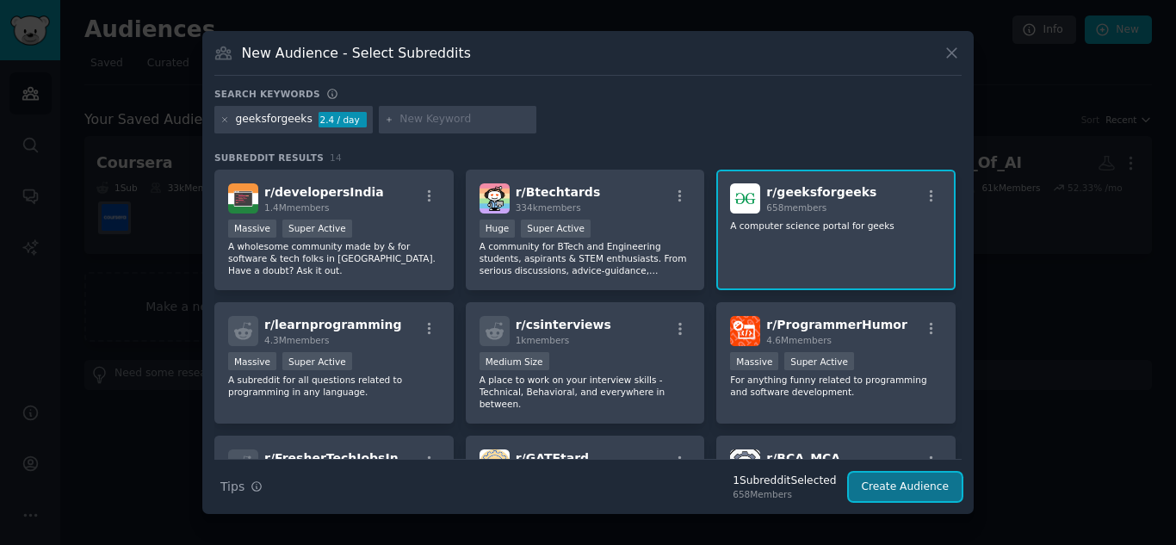
click at [891, 493] on button "Create Audience" at bounding box center [906, 487] width 114 height 29
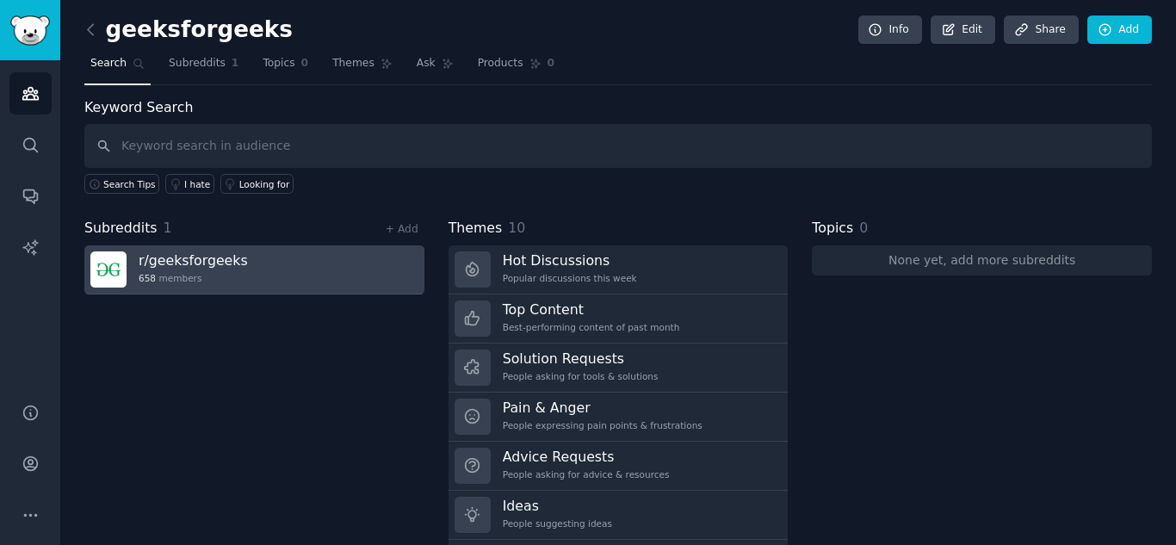
click at [234, 264] on h3 "r/ geeksforgeeks" at bounding box center [193, 260] width 109 height 18
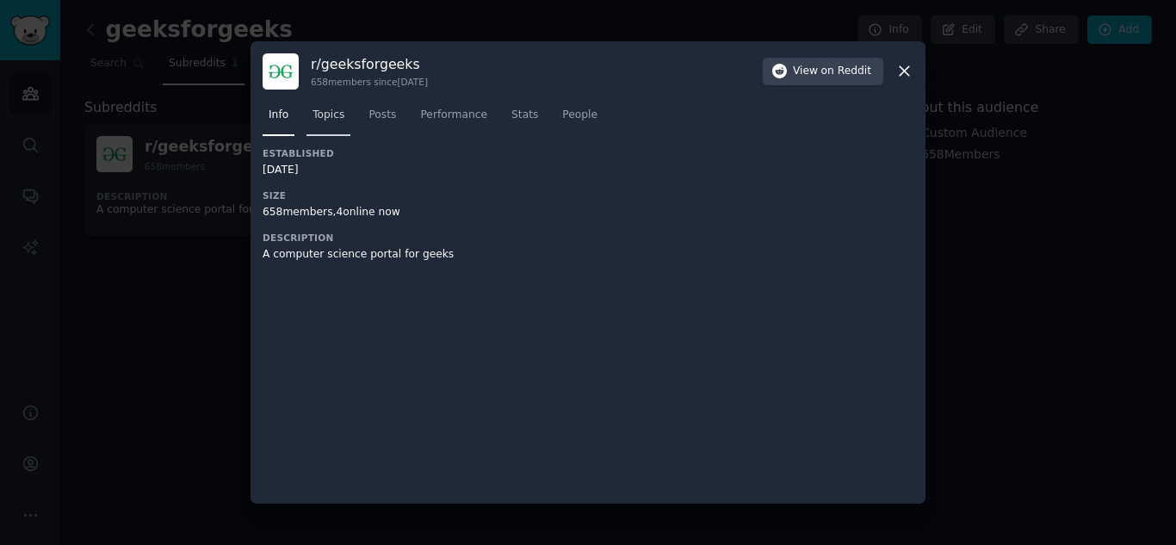
click at [331, 118] on span "Topics" at bounding box center [329, 115] width 32 height 15
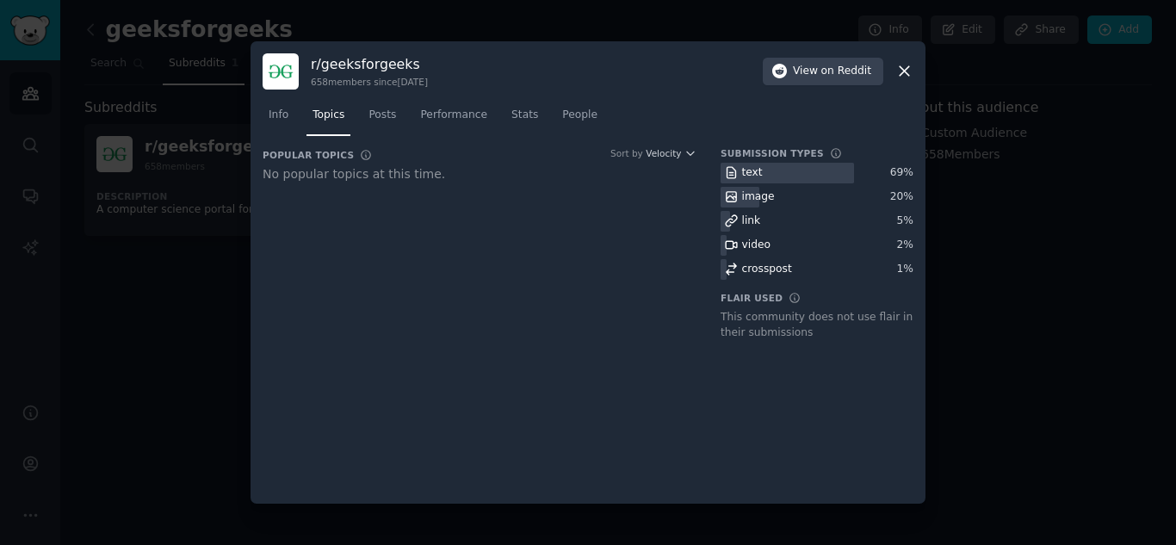
click at [727, 154] on h3 "Submission Types" at bounding box center [772, 153] width 103 height 12
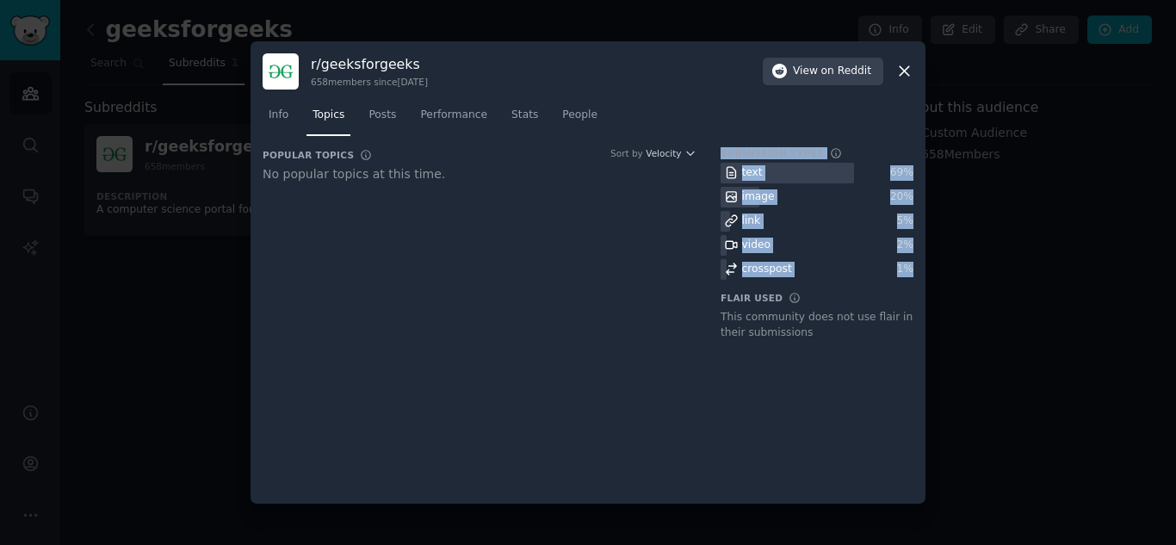
drag, startPoint x: 722, startPoint y: 150, endPoint x: 909, endPoint y: 276, distance: 225.2
click at [909, 276] on div "Submission Types text 69 % image 20 % link 5 % video 2 % crosspost 1 %" at bounding box center [817, 213] width 193 height 133
copy div "Submission Types text 69 % image 20 % link 5 % video 2 % crosspost 1 %"
click at [375, 117] on span "Posts" at bounding box center [383, 115] width 28 height 15
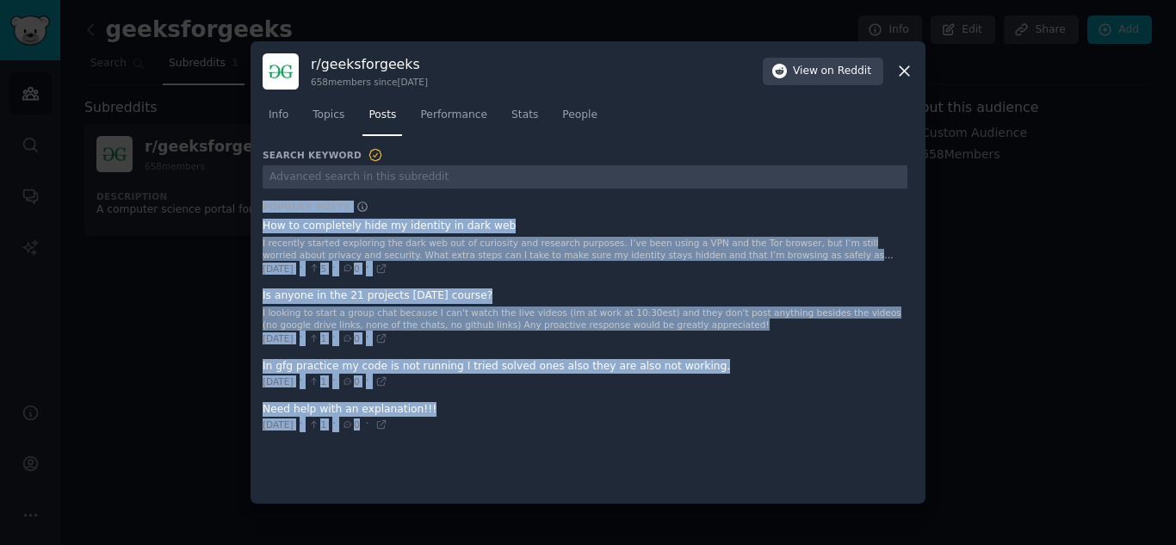
drag, startPoint x: 265, startPoint y: 207, endPoint x: 381, endPoint y: 421, distance: 243.9
click at [381, 421] on div "Search Keyword Popular Posts How to completely hide my identity in dark web I r…" at bounding box center [585, 292] width 645 height 291
copy div "Popular Posts How to completely hide my identity in dark web I recently started…"
click at [387, 271] on icon at bounding box center [381, 269] width 12 height 12
click at [385, 338] on icon at bounding box center [381, 338] width 8 height 8
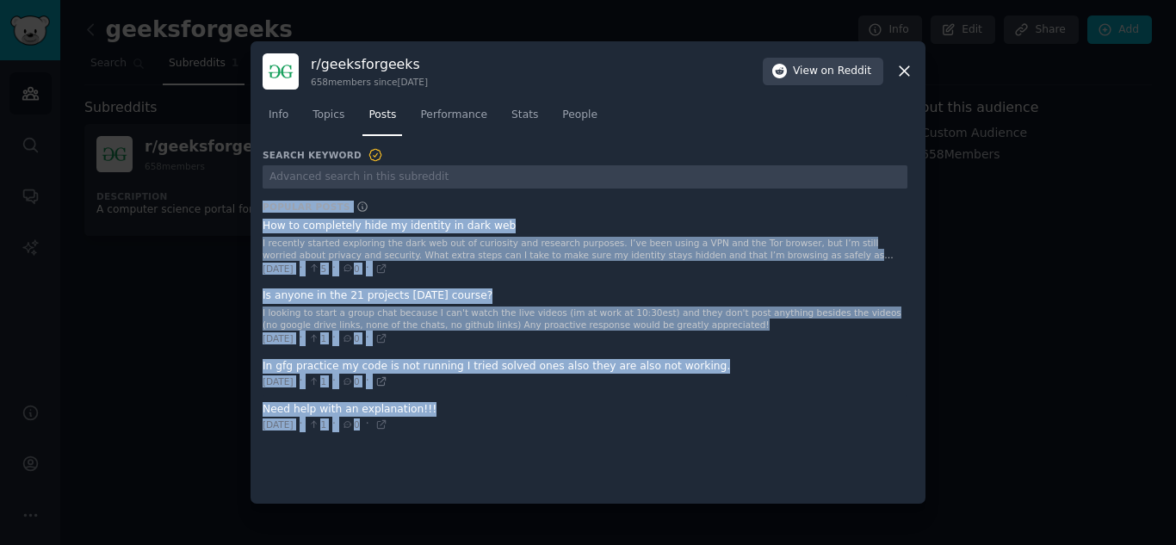
click at [387, 383] on icon at bounding box center [381, 381] width 12 height 12
click at [387, 423] on icon at bounding box center [381, 424] width 12 height 12
